Goal: Task Accomplishment & Management: Use online tool/utility

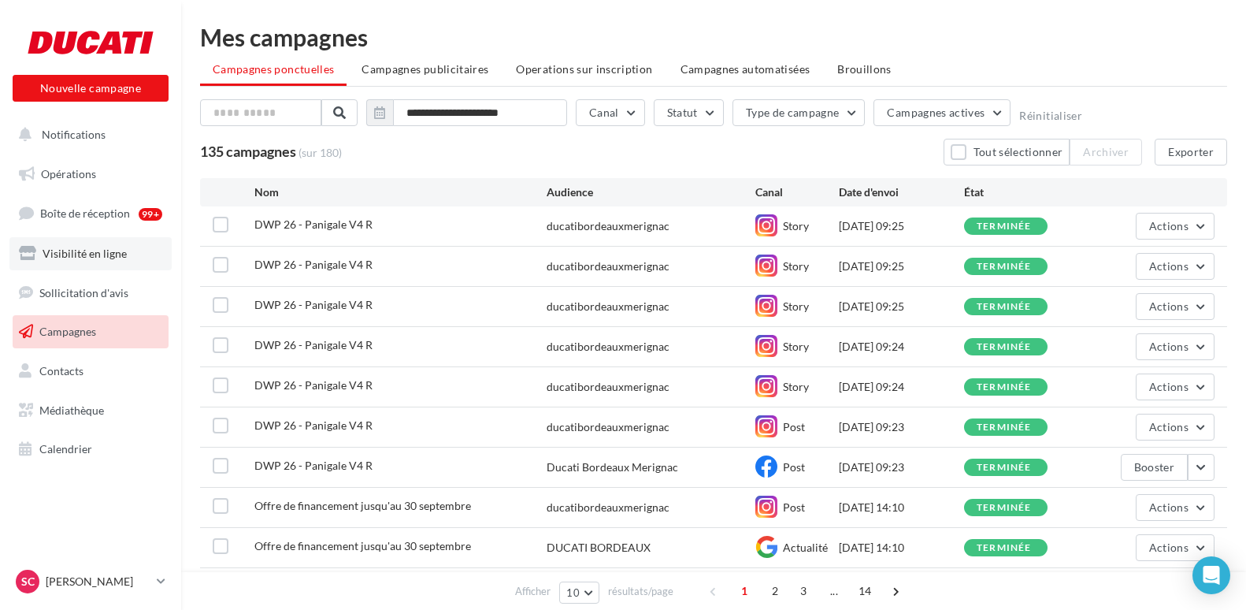
click at [100, 248] on span "Visibilité en ligne" at bounding box center [85, 253] width 84 height 13
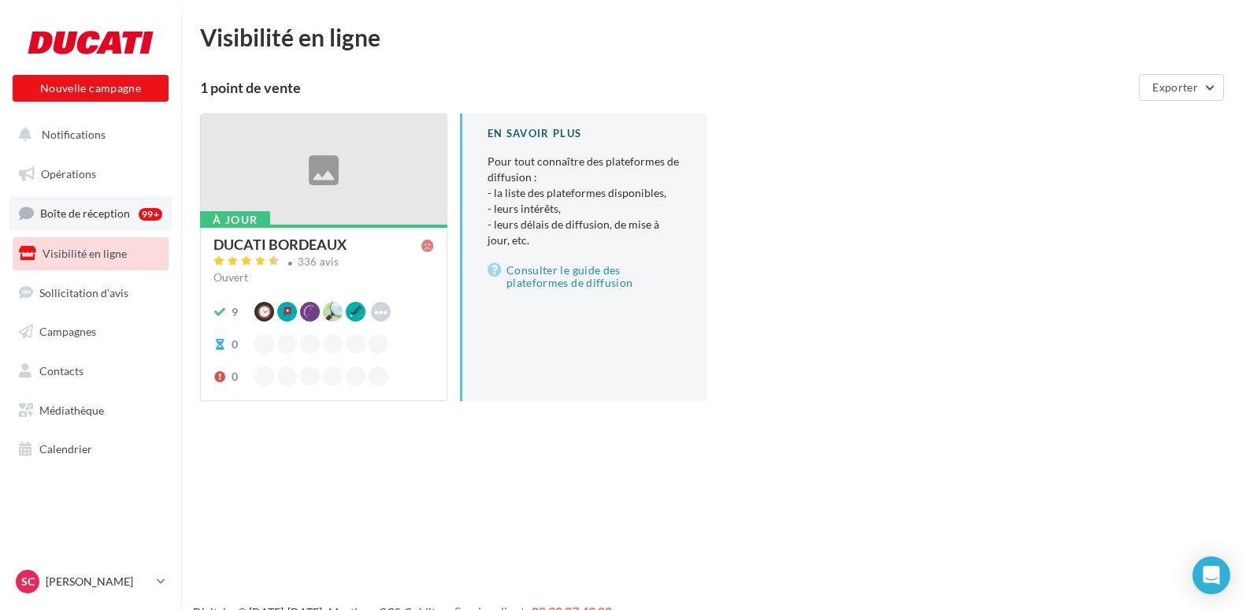
click at [110, 218] on span "Boîte de réception" at bounding box center [85, 212] width 90 height 13
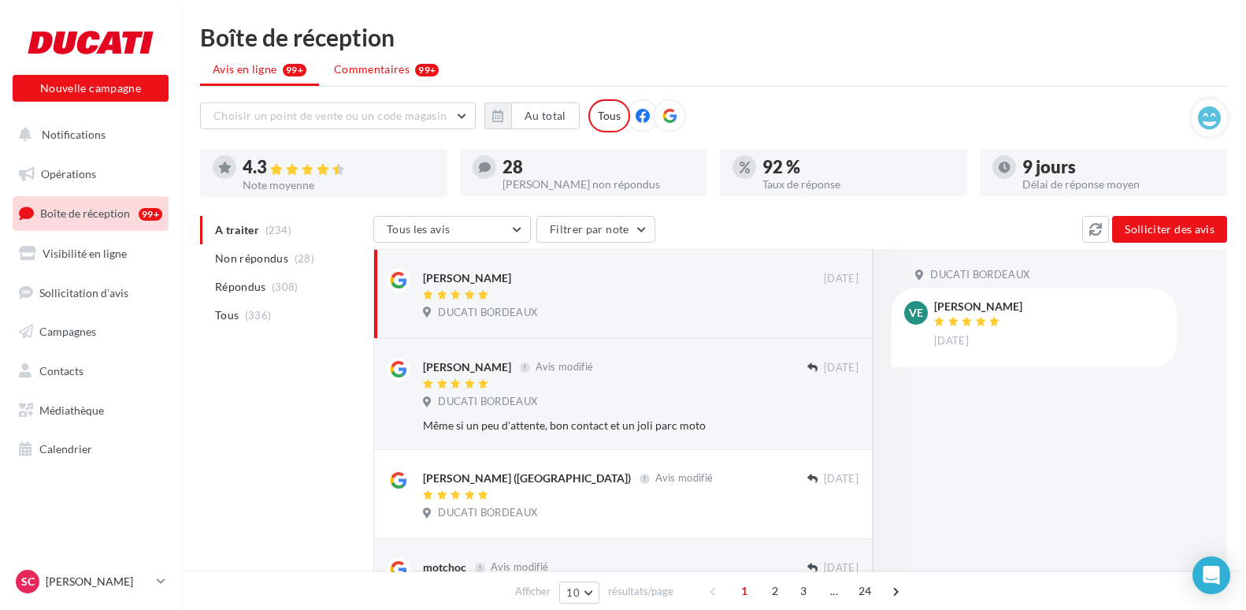
click at [397, 77] on li "Commentaires 99+" at bounding box center [386, 69] width 130 height 28
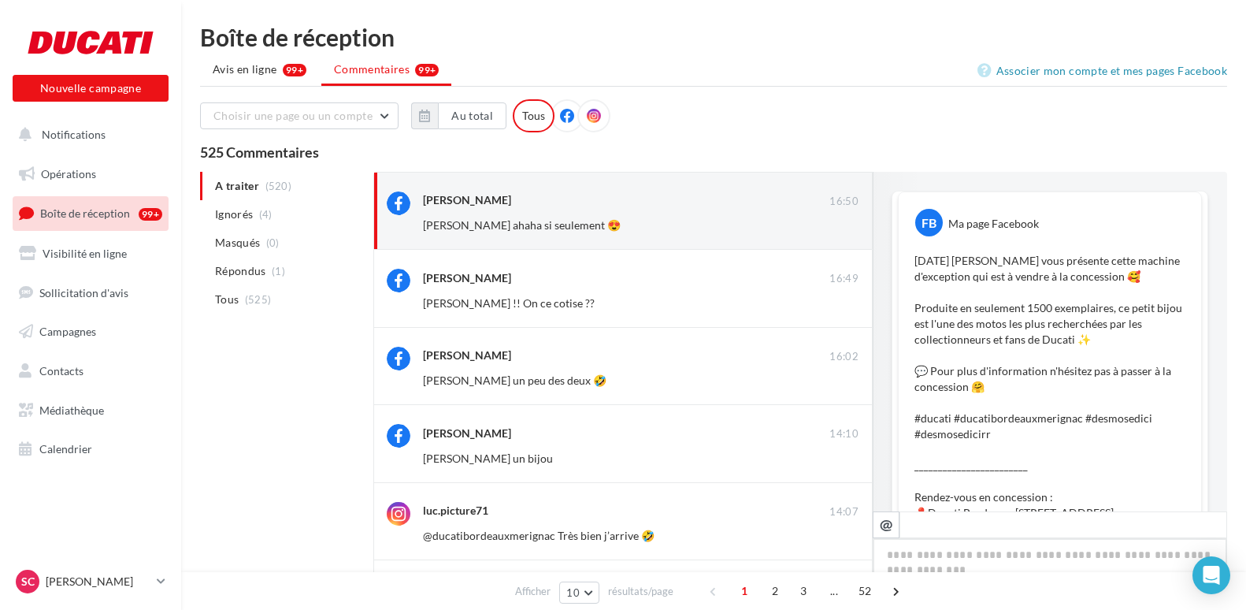
scroll to position [501, 0]
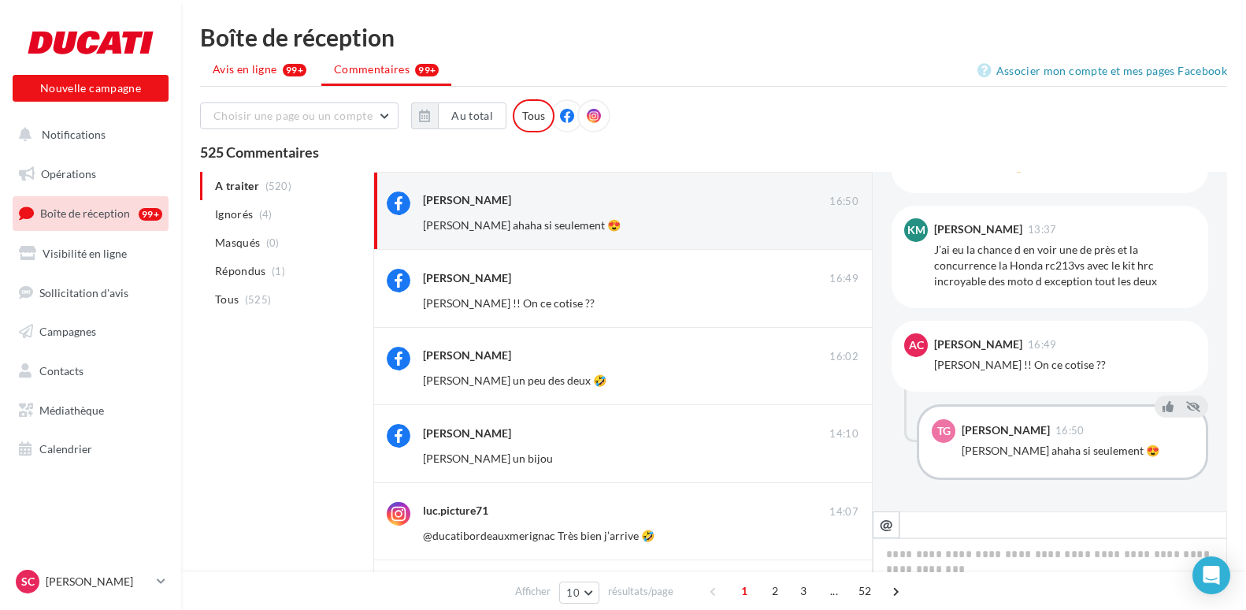
click at [260, 71] on span "Avis en ligne" at bounding box center [245, 69] width 65 height 16
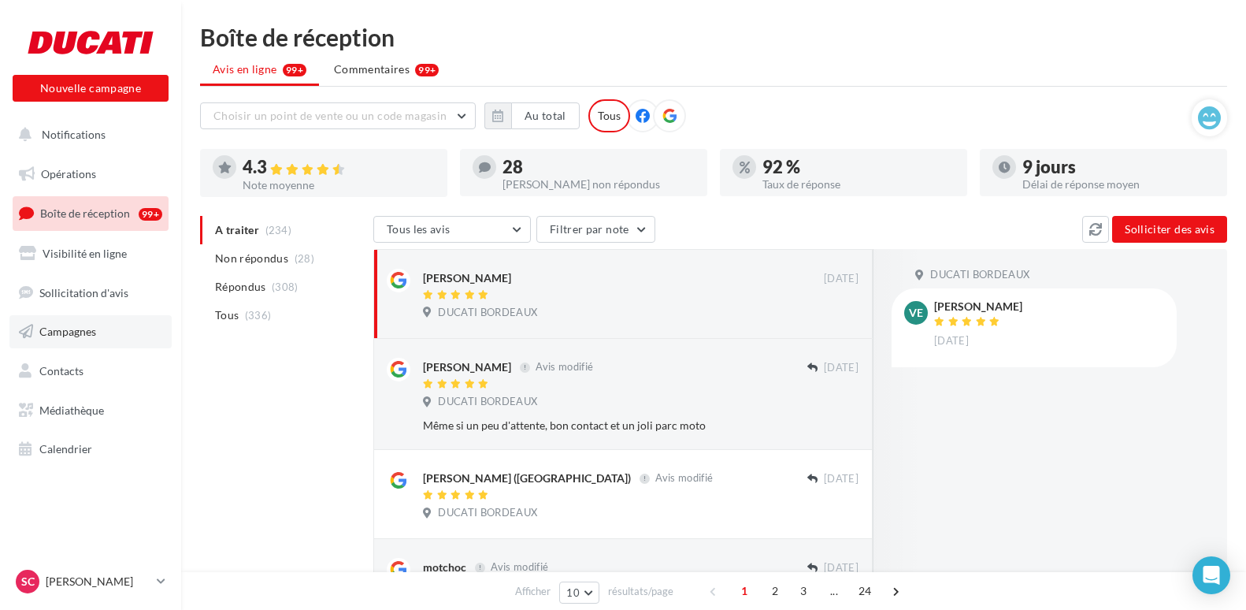
click at [80, 328] on span "Campagnes" at bounding box center [67, 331] width 57 height 13
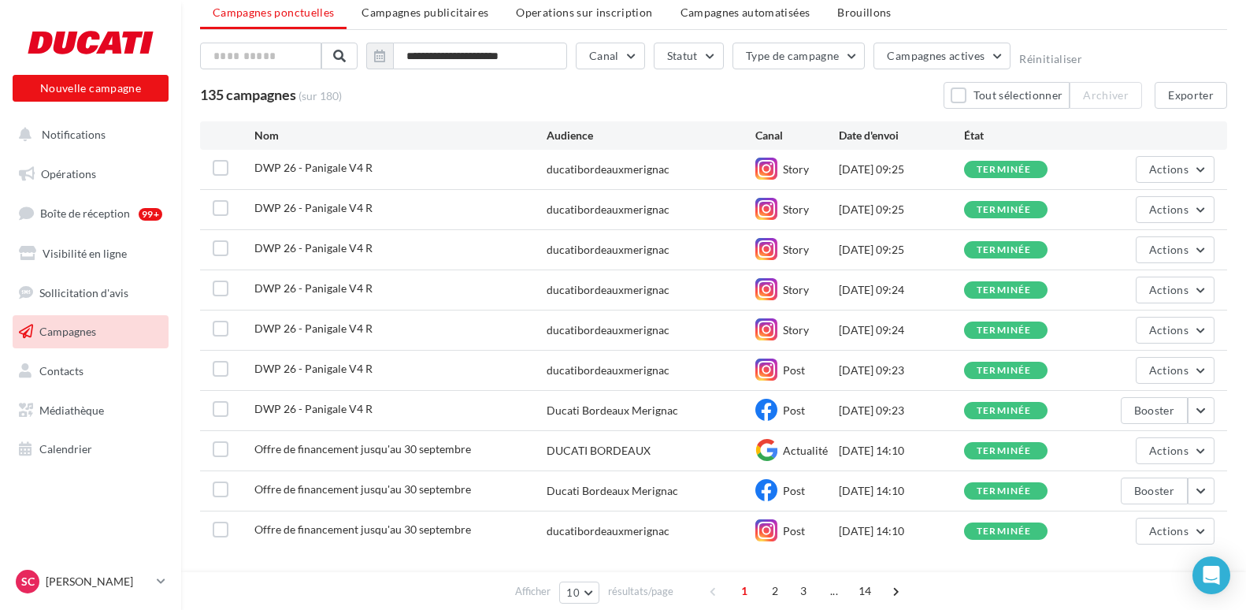
scroll to position [110, 0]
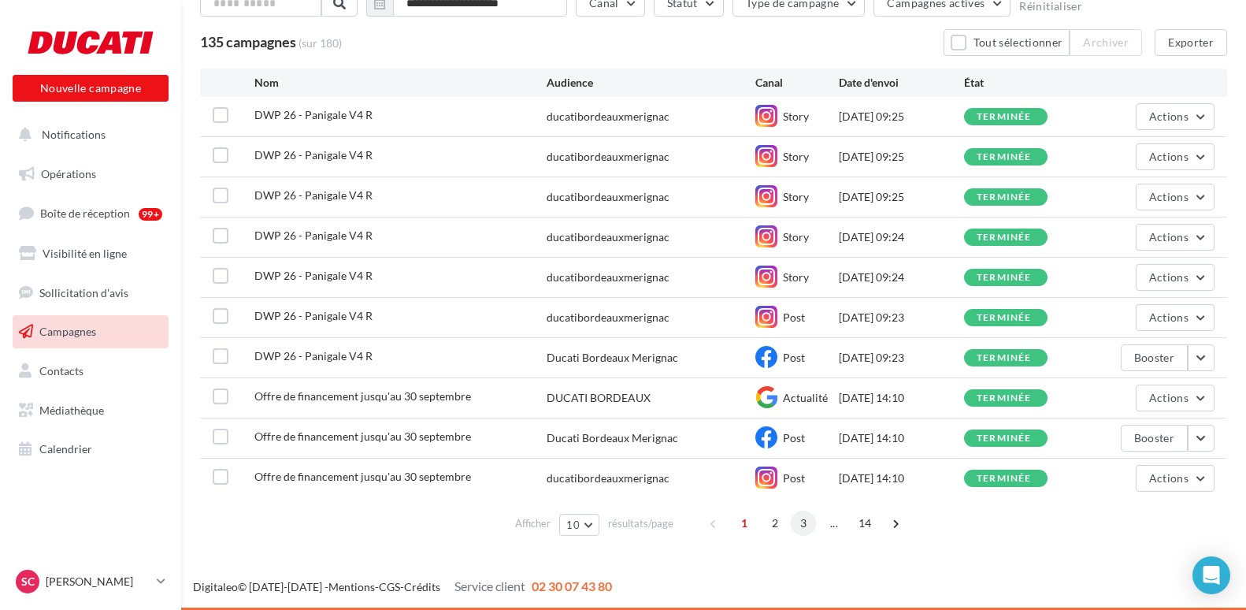
click at [808, 524] on span "3" at bounding box center [803, 523] width 25 height 25
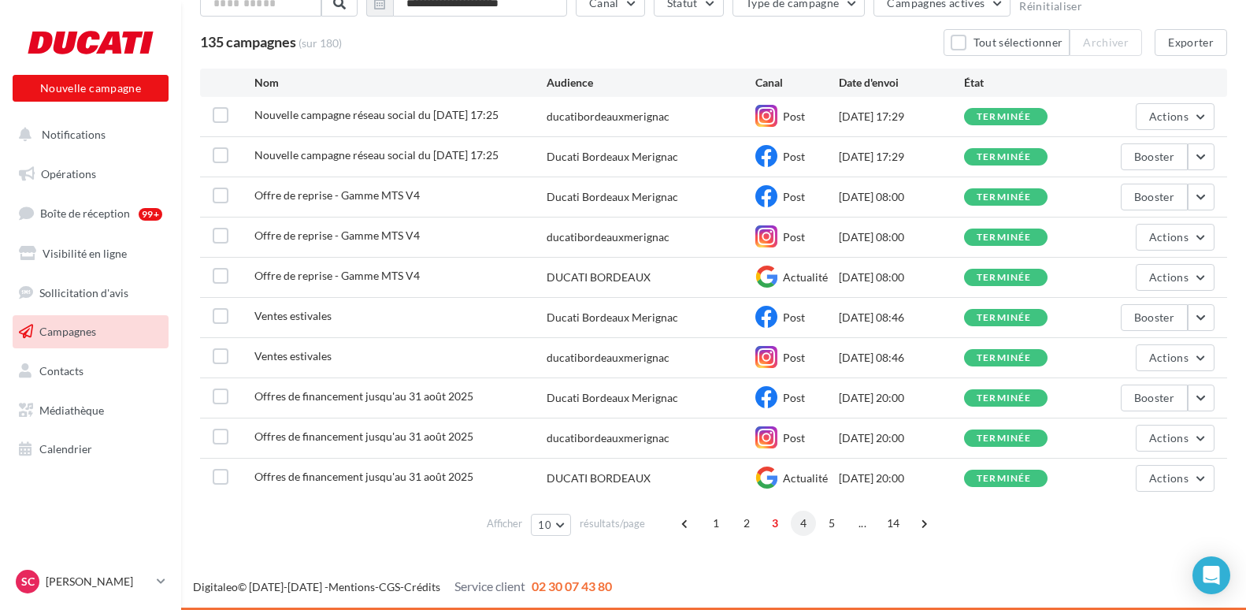
click at [801, 529] on span "4" at bounding box center [803, 523] width 25 height 25
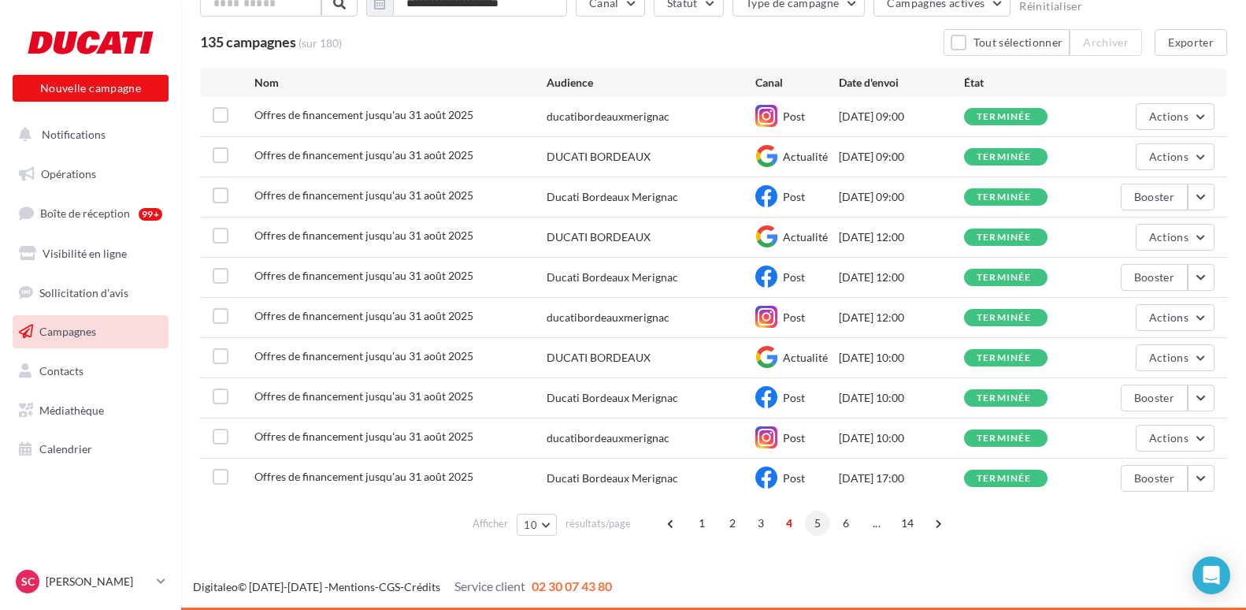
click at [818, 525] on span "5" at bounding box center [817, 523] width 25 height 25
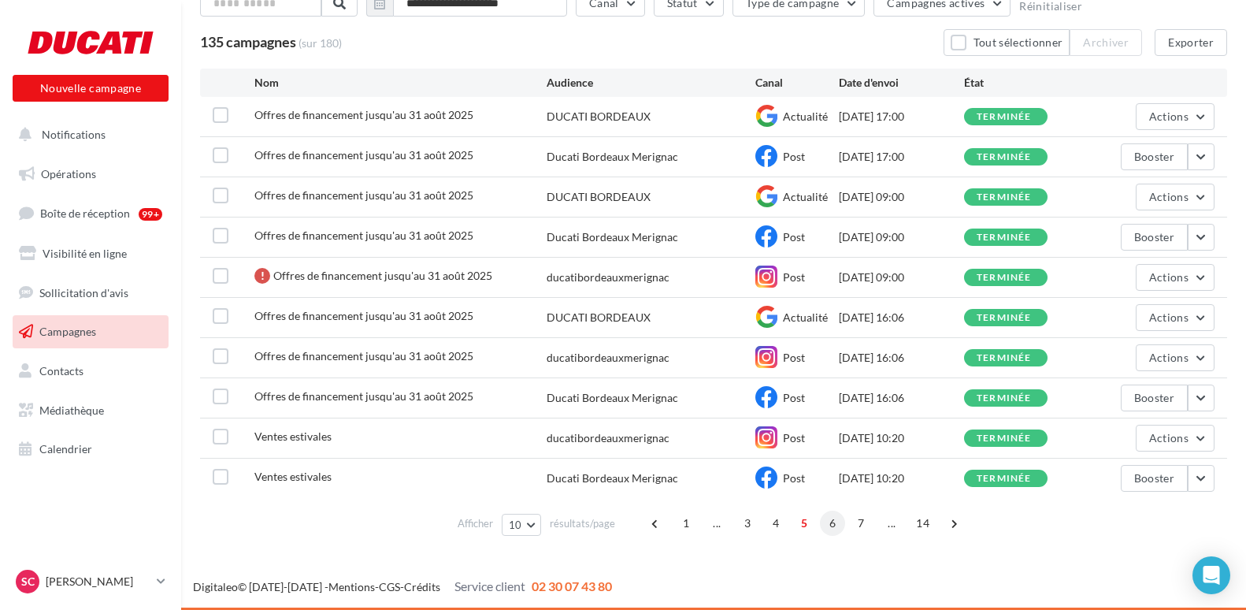
click at [834, 529] on span "6" at bounding box center [832, 523] width 25 height 25
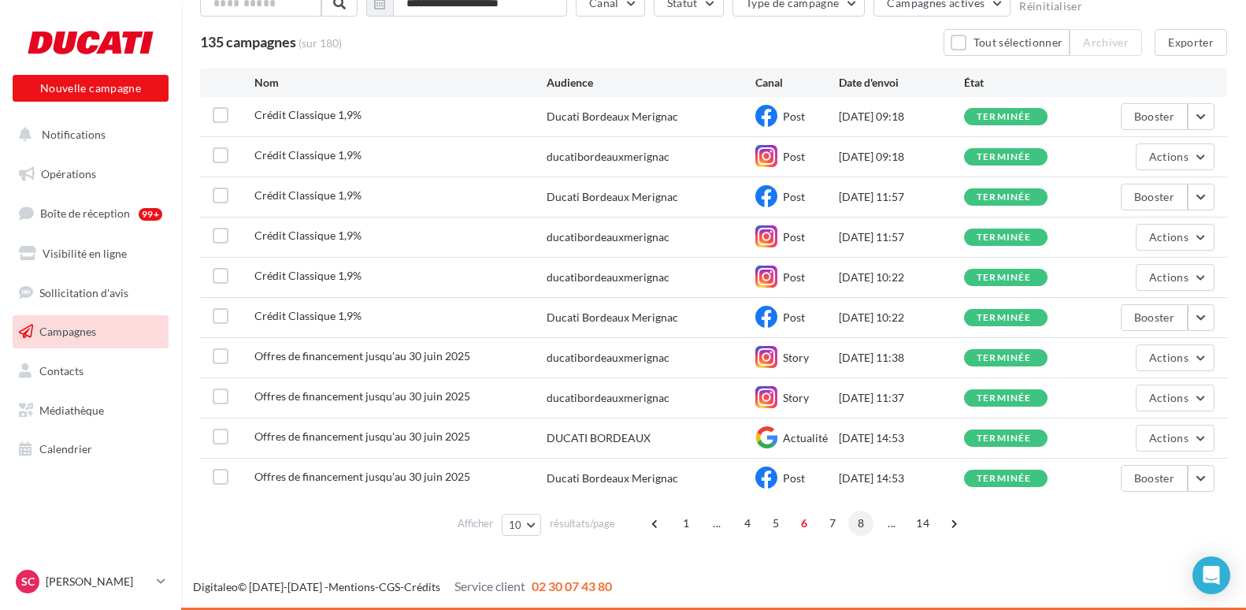
click at [859, 529] on span "8" at bounding box center [861, 523] width 25 height 25
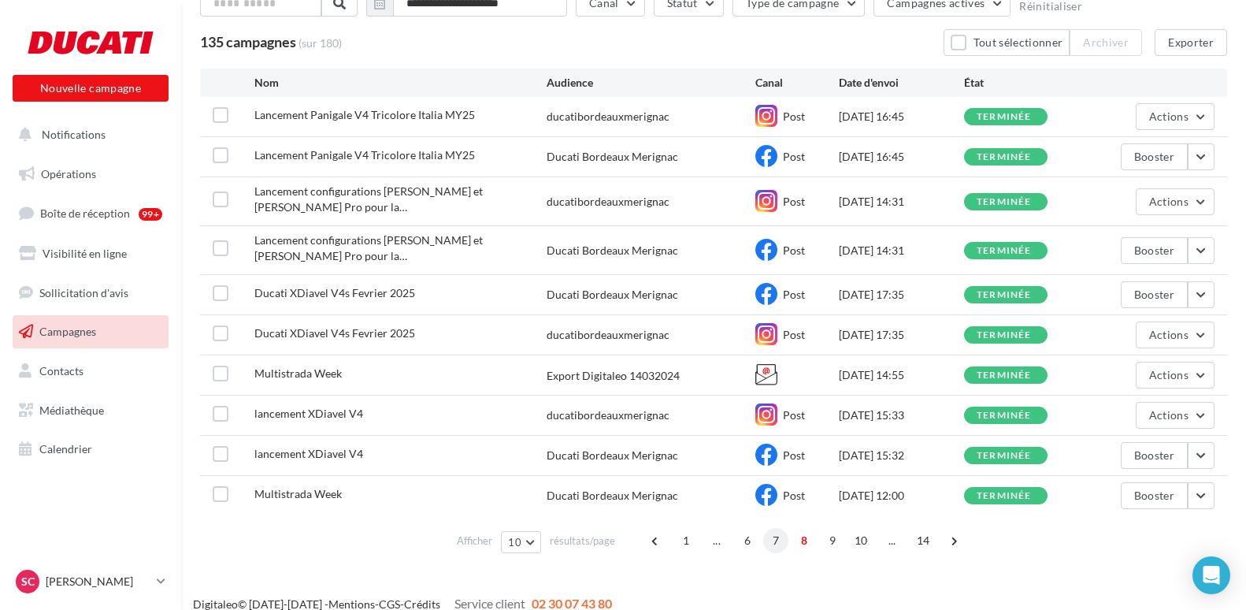
click at [774, 528] on span "7" at bounding box center [775, 540] width 25 height 25
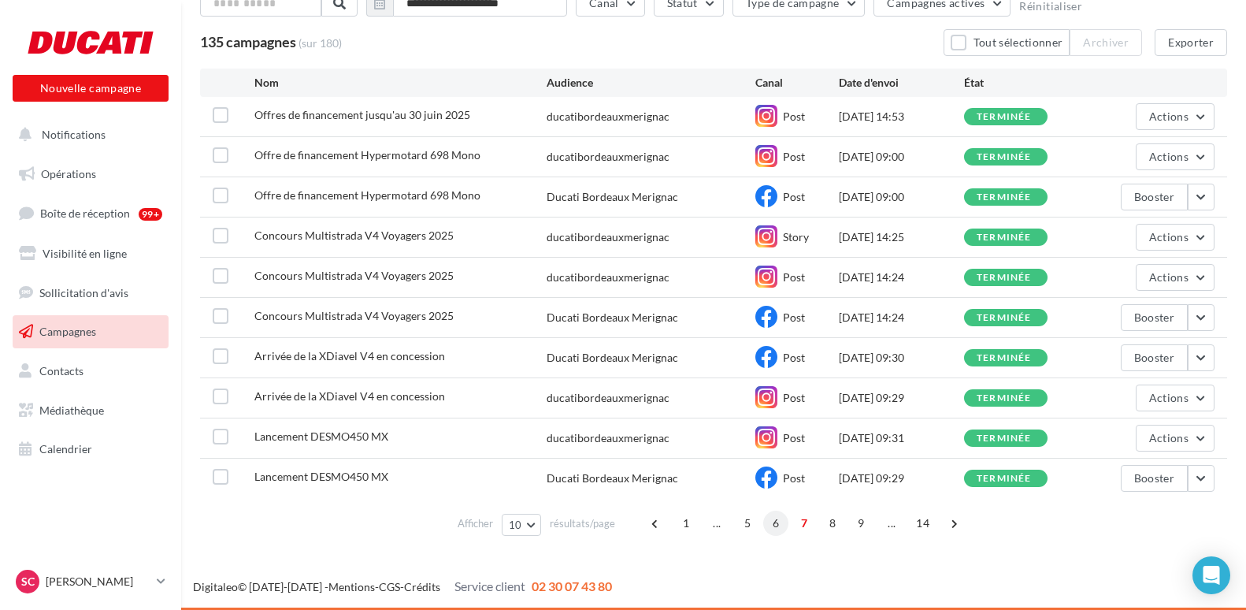
click at [772, 522] on span "6" at bounding box center [775, 523] width 25 height 25
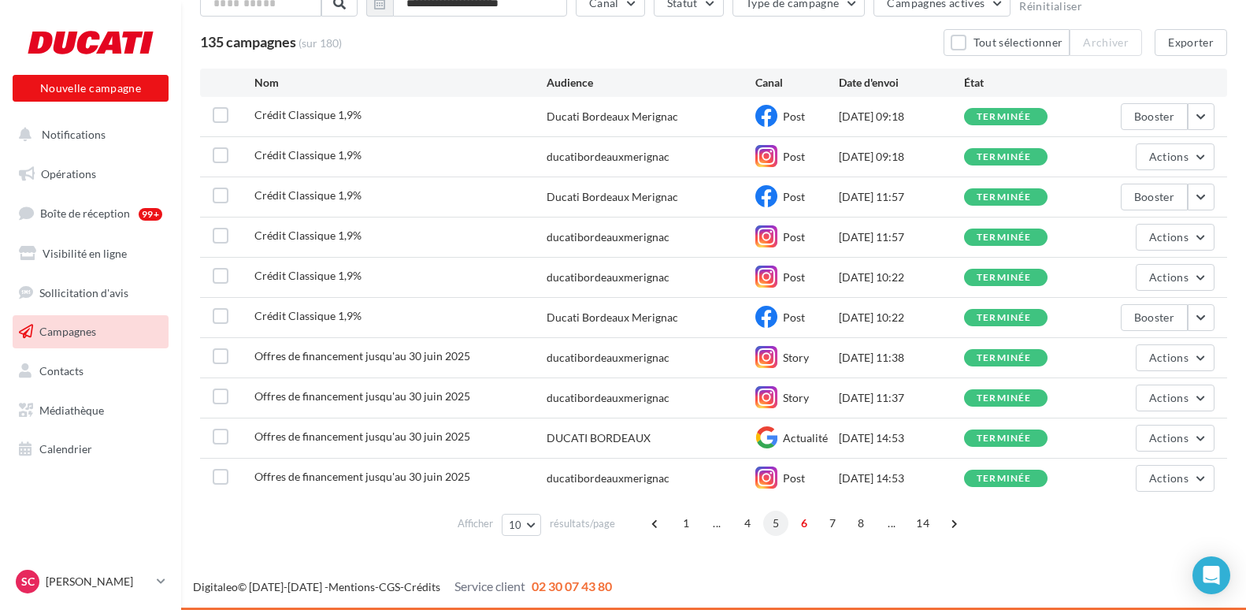
click at [770, 529] on span "5" at bounding box center [775, 523] width 25 height 25
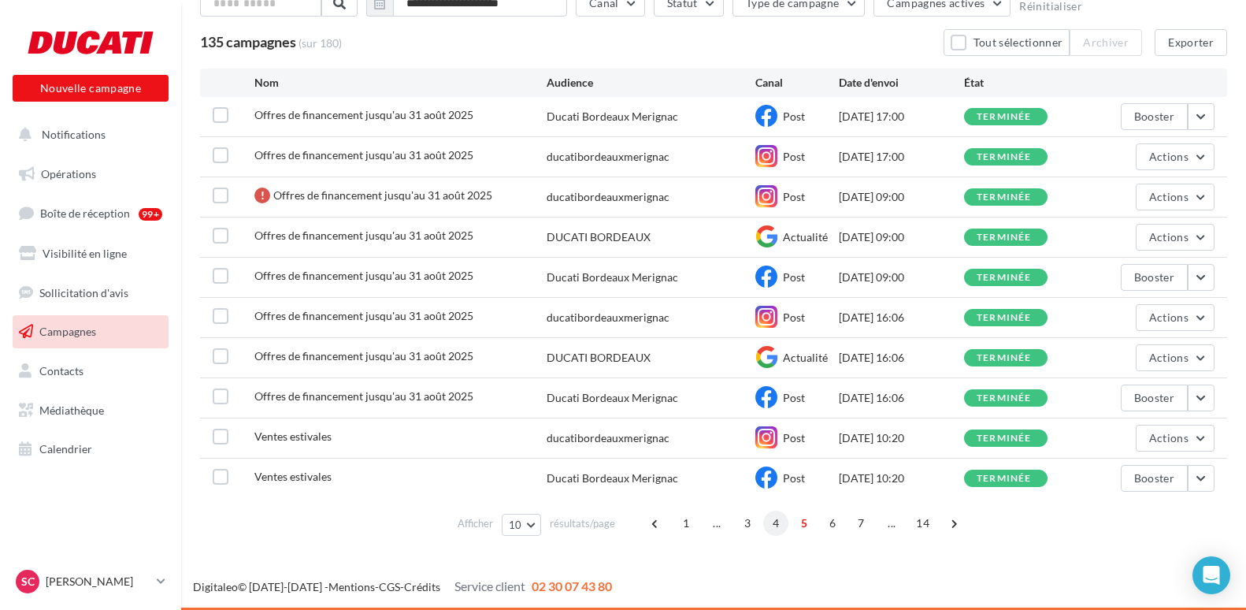
click at [784, 527] on span "4" at bounding box center [775, 523] width 25 height 25
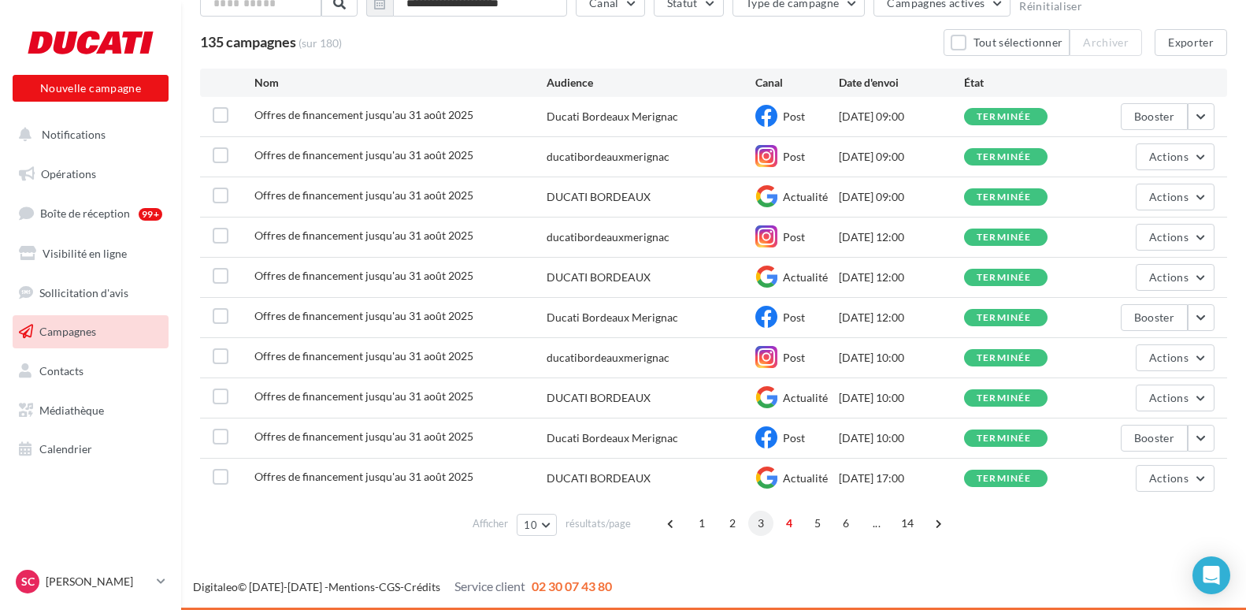
click at [754, 525] on span "3" at bounding box center [760, 523] width 25 height 25
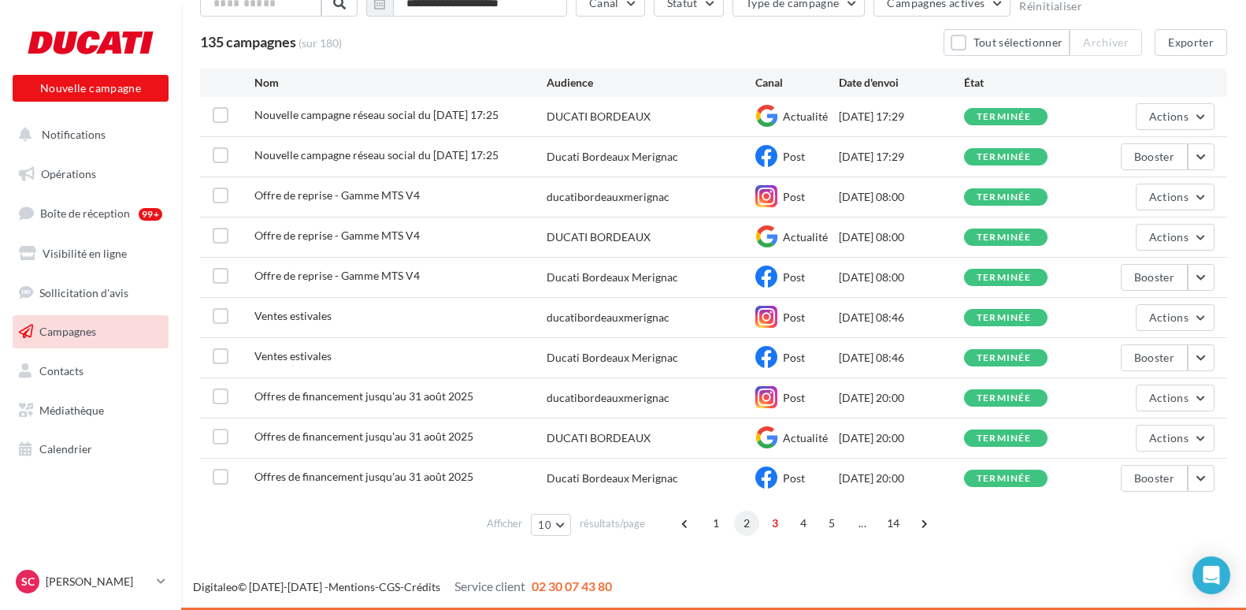
click at [745, 525] on span "2" at bounding box center [746, 523] width 25 height 25
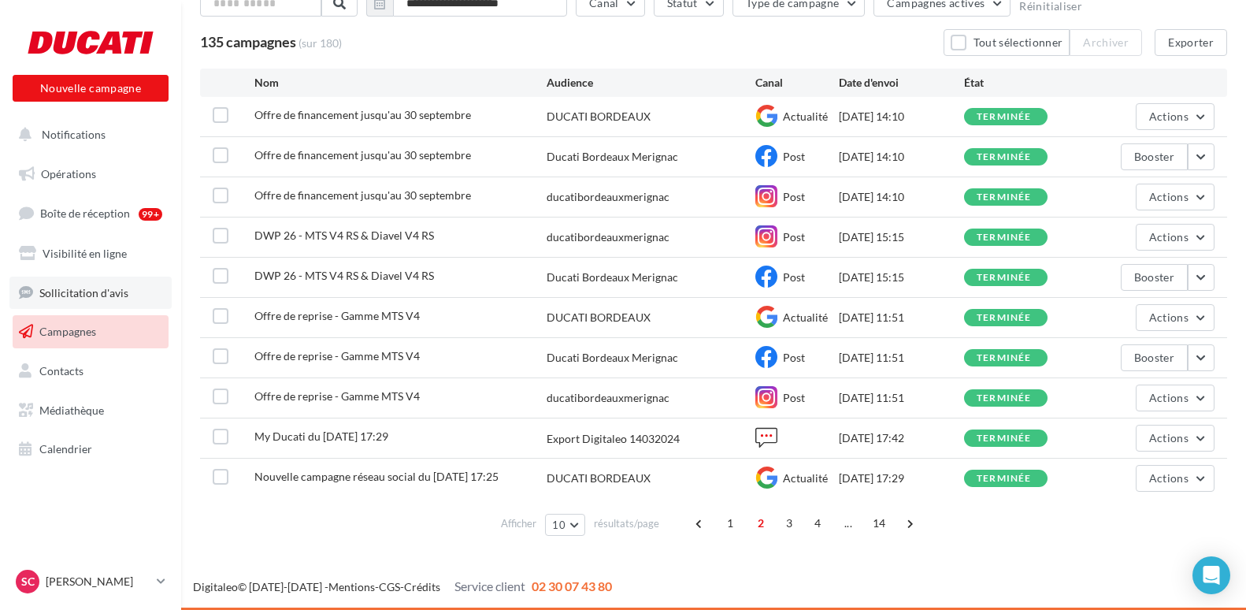
click at [87, 295] on span "Sollicitation d'avis" at bounding box center [83, 291] width 89 height 13
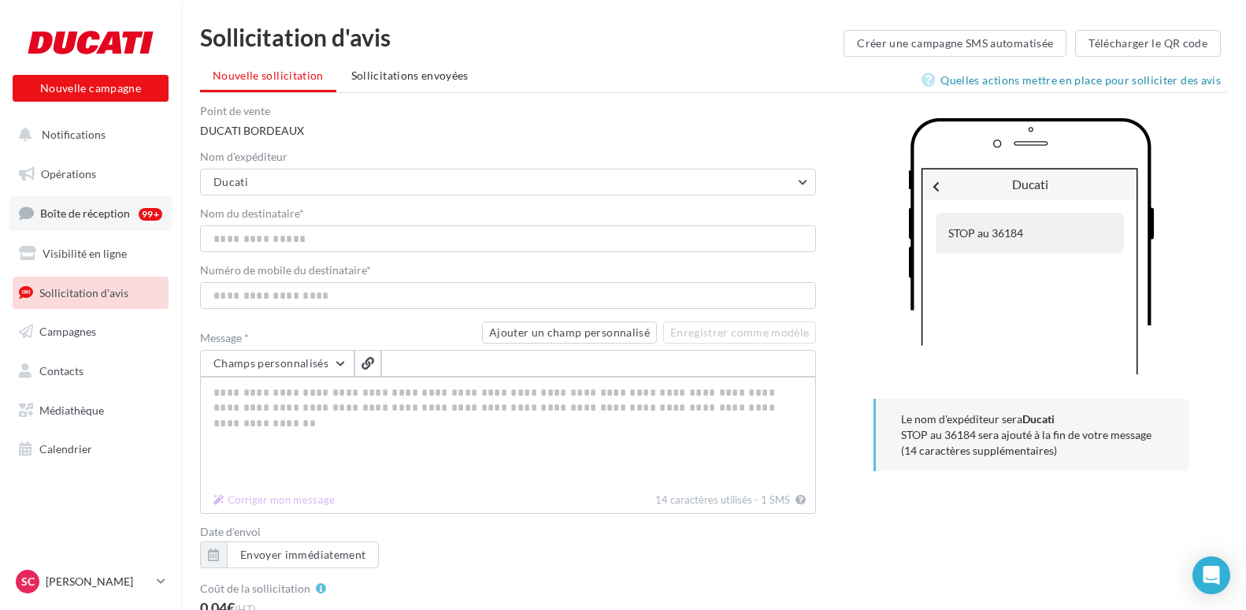
click at [61, 210] on span "Boîte de réception" at bounding box center [85, 212] width 90 height 13
